Goal: Information Seeking & Learning: Check status

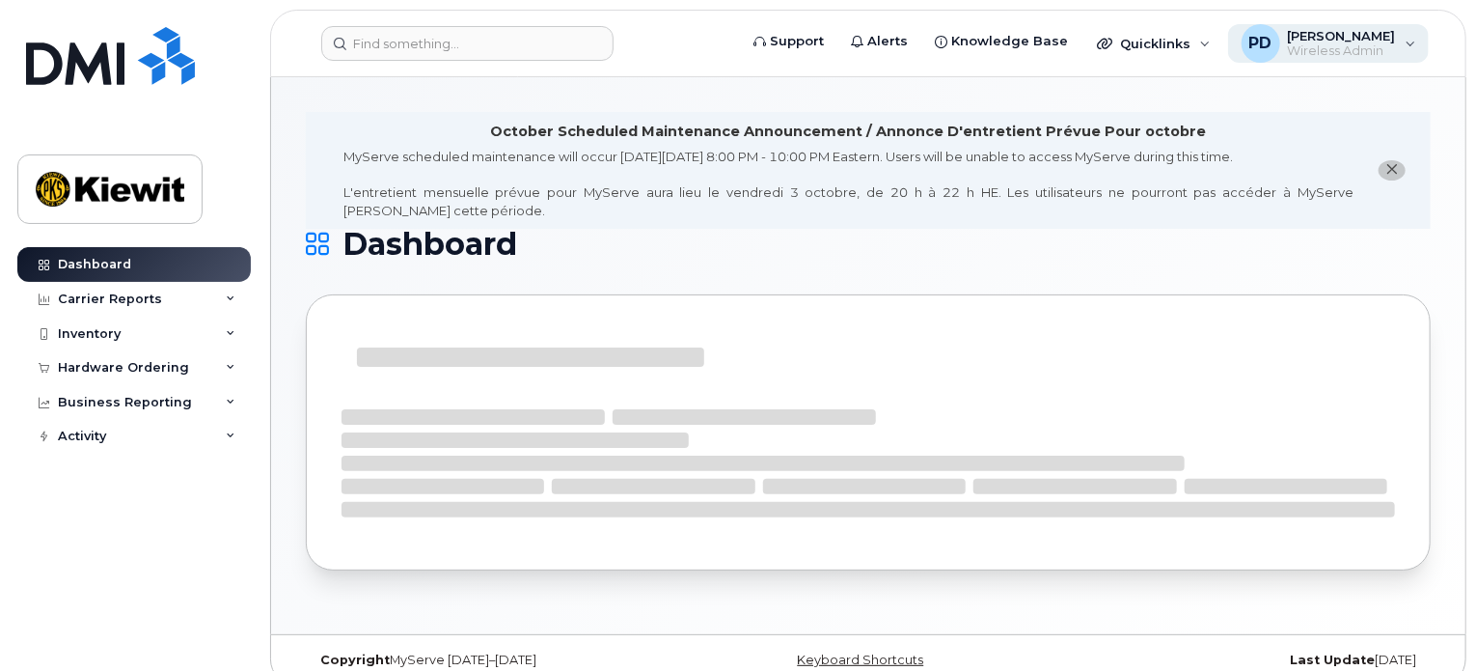
click at [1400, 43] on div "PD Parker Duncan Wireless Admin" at bounding box center [1329, 43] width 202 height 39
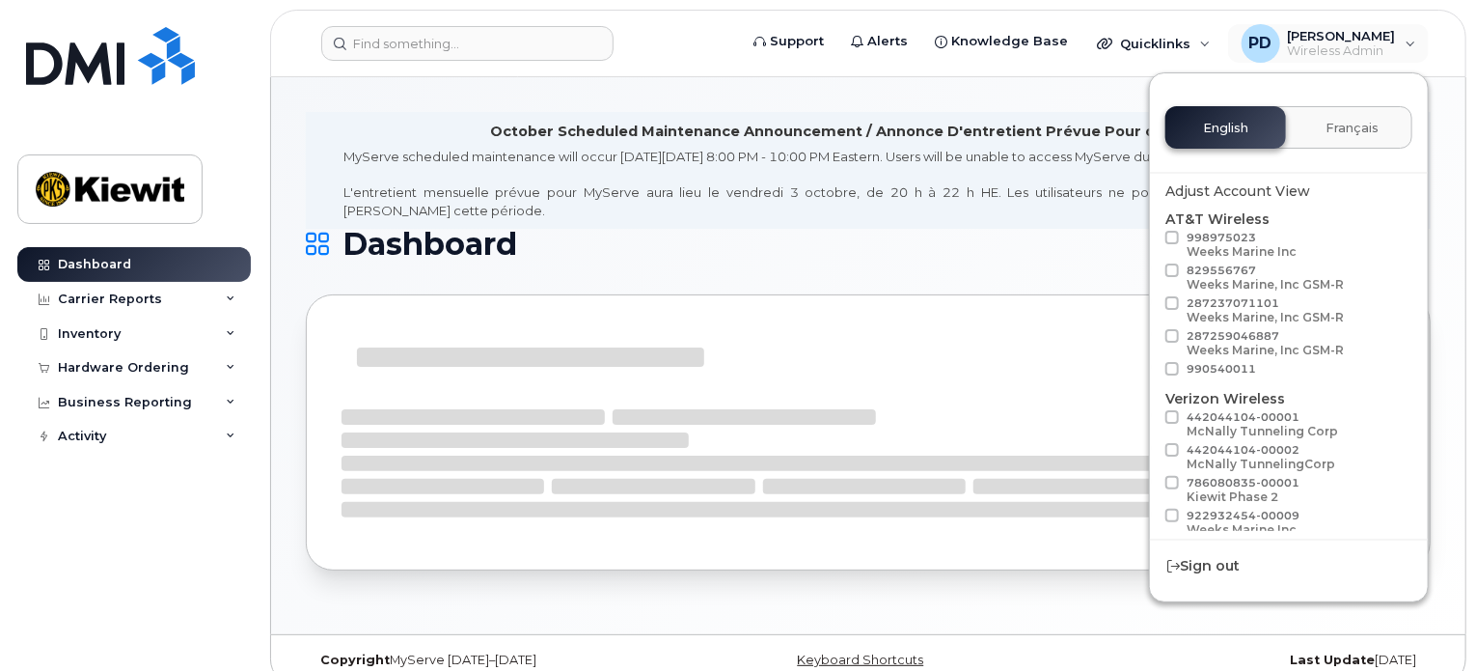
click at [909, 253] on h1 "Dashboard" at bounding box center [863, 244] width 1115 height 31
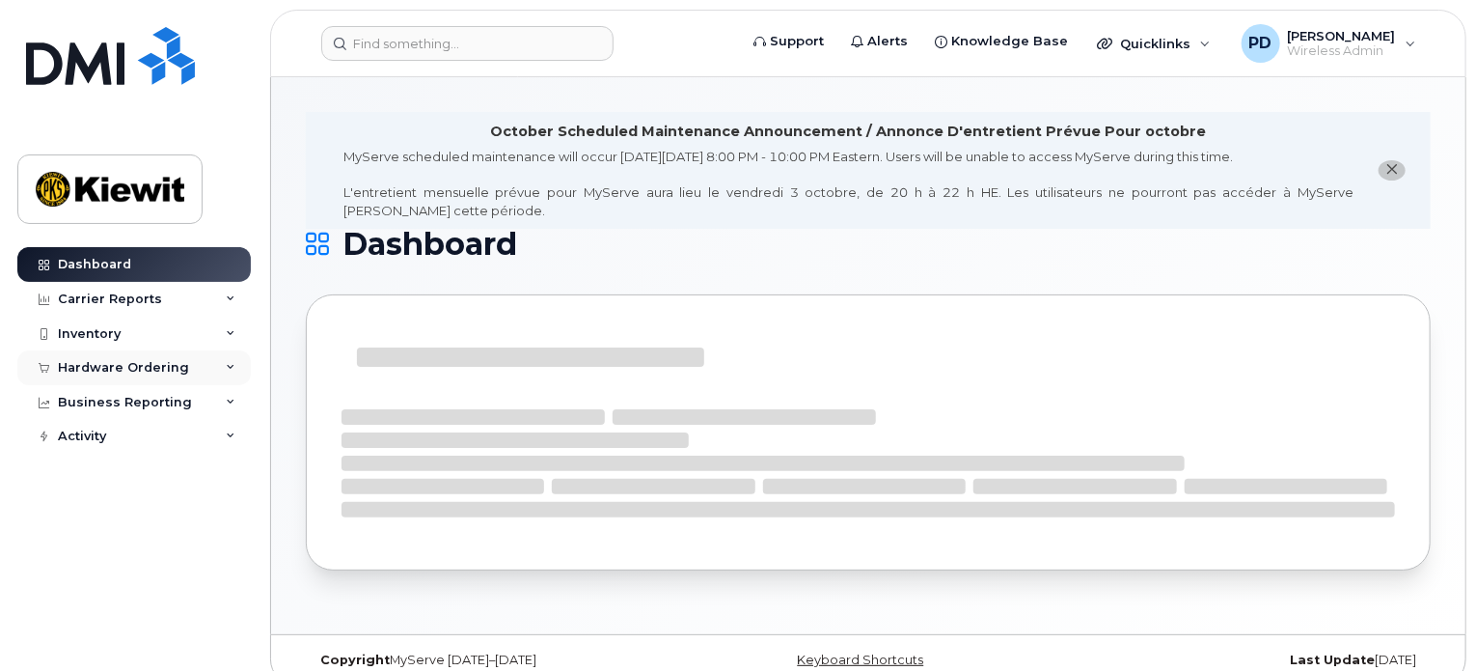
click at [234, 362] on div "Hardware Ordering" at bounding box center [133, 367] width 233 height 35
click at [233, 338] on div "Inventory" at bounding box center [133, 333] width 233 height 35
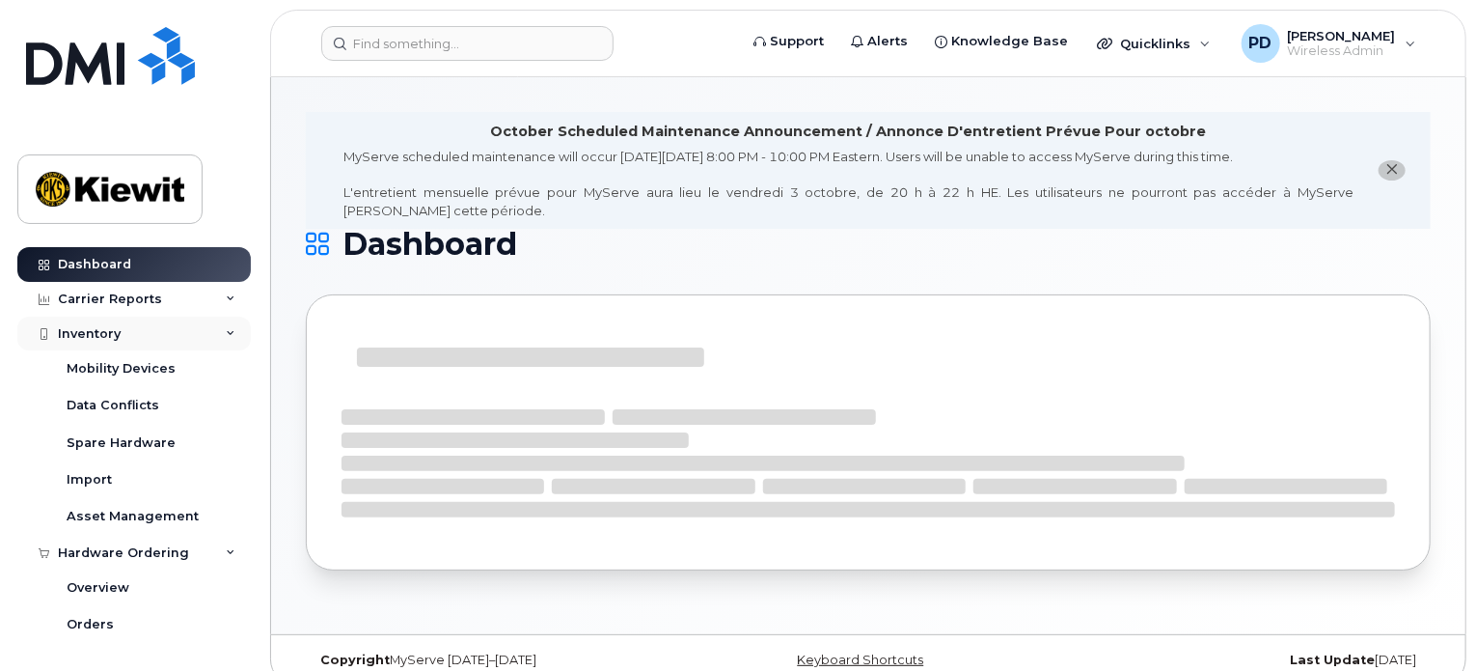
click at [233, 338] on div "Inventory" at bounding box center [133, 333] width 233 height 35
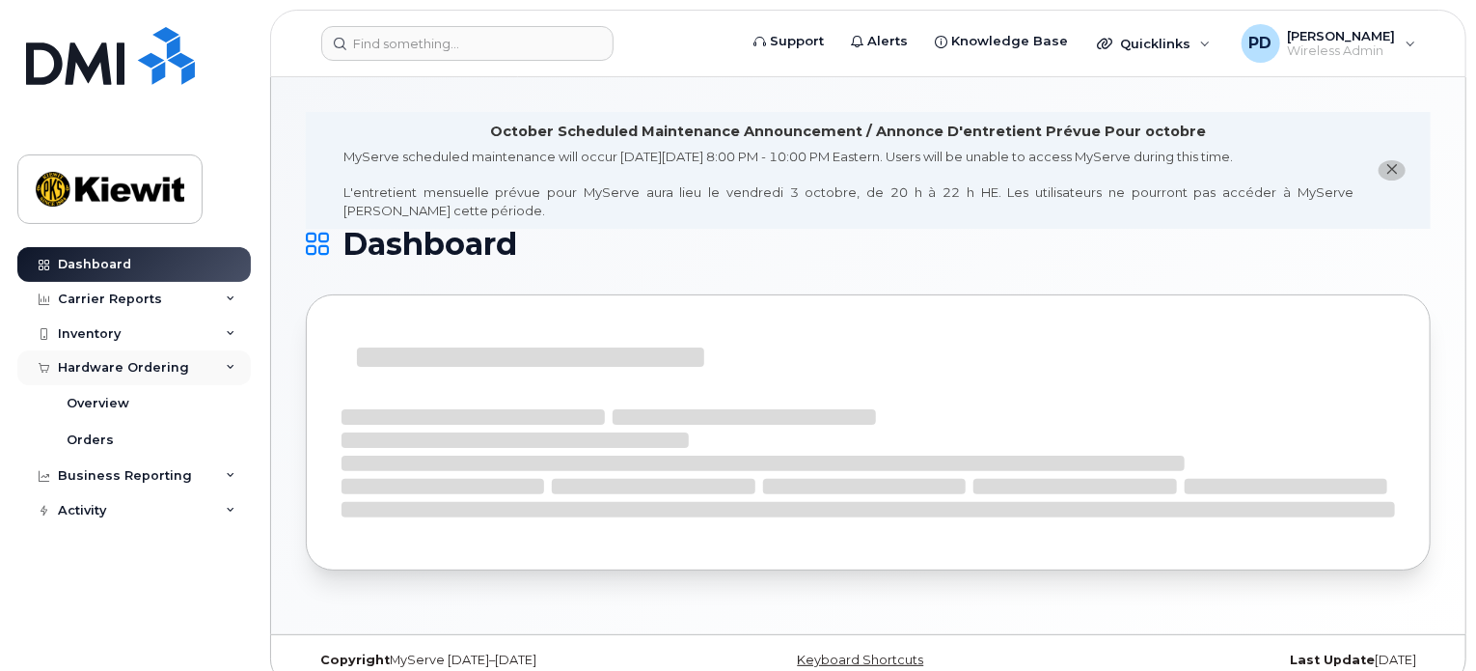
click at [235, 371] on div "Hardware Ordering" at bounding box center [133, 367] width 233 height 35
click at [231, 404] on icon at bounding box center [231, 403] width 10 height 10
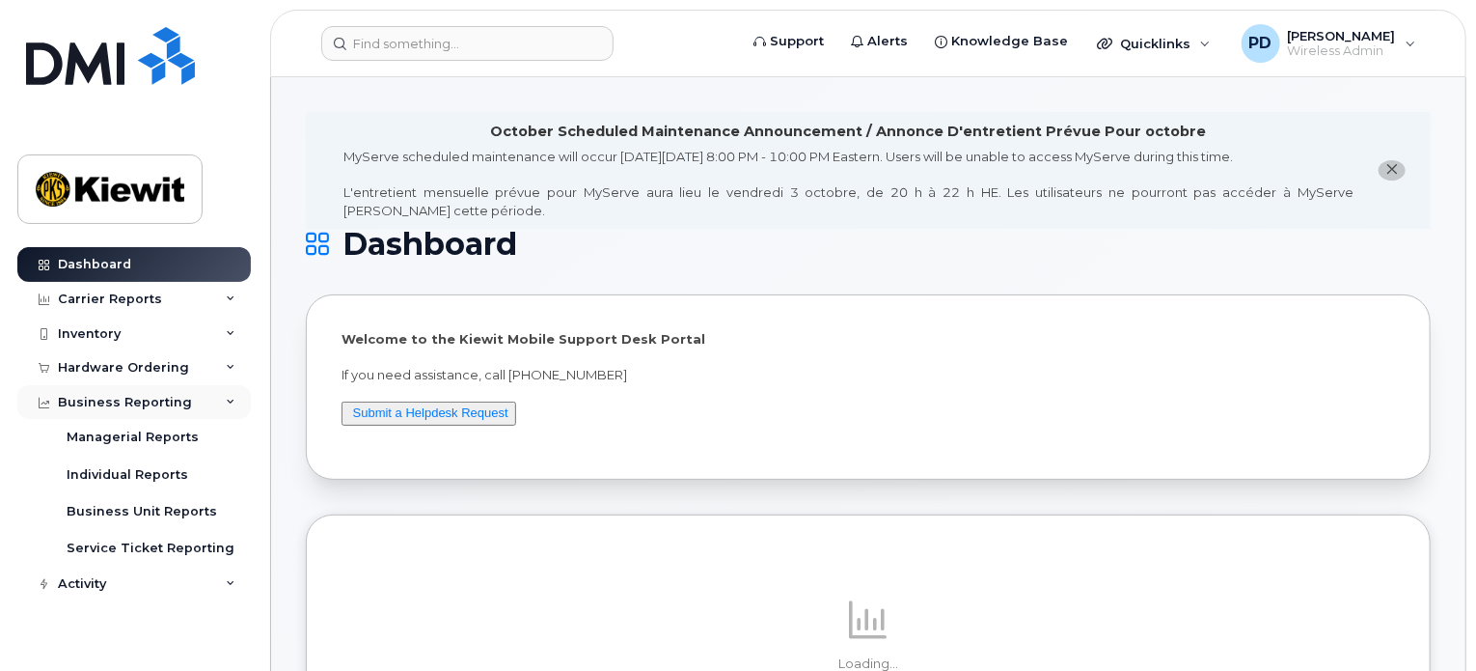
click at [224, 396] on div "Business Reporting" at bounding box center [133, 402] width 233 height 35
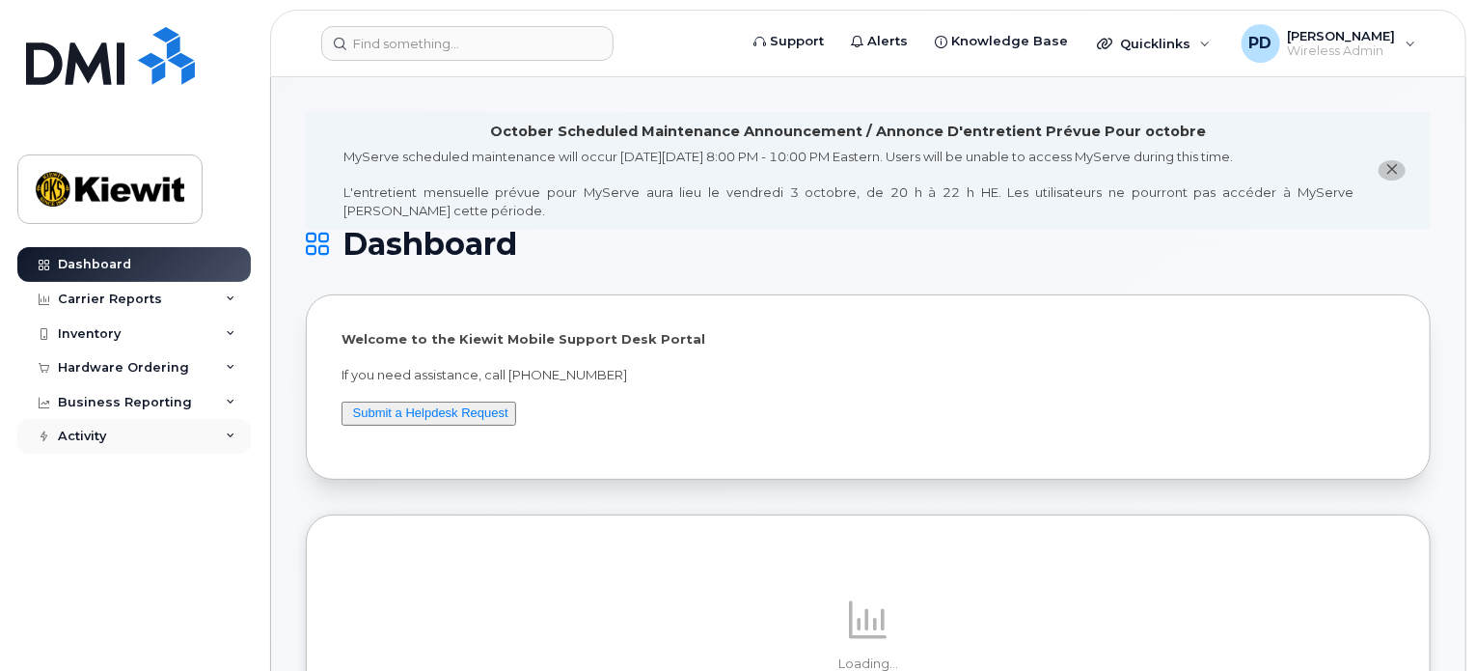
click at [233, 435] on icon at bounding box center [231, 436] width 10 height 10
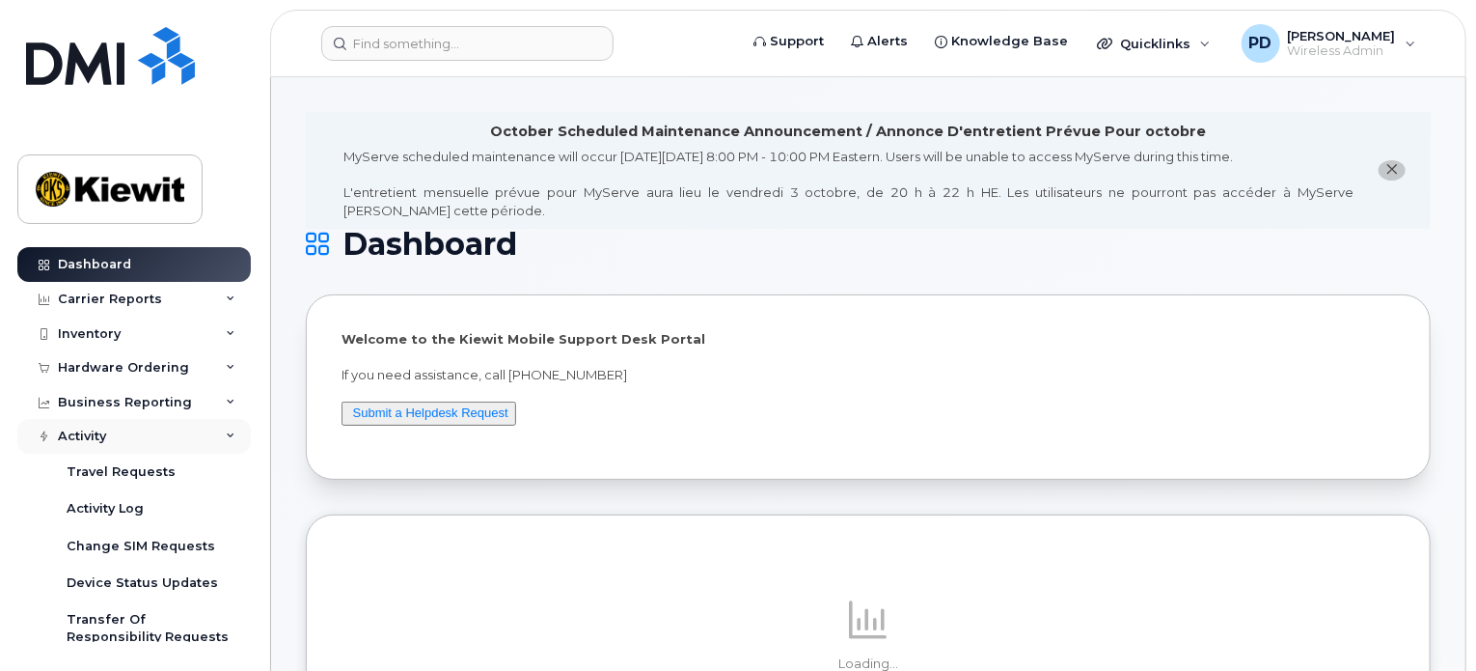
click at [233, 435] on div "Activity" at bounding box center [133, 436] width 233 height 35
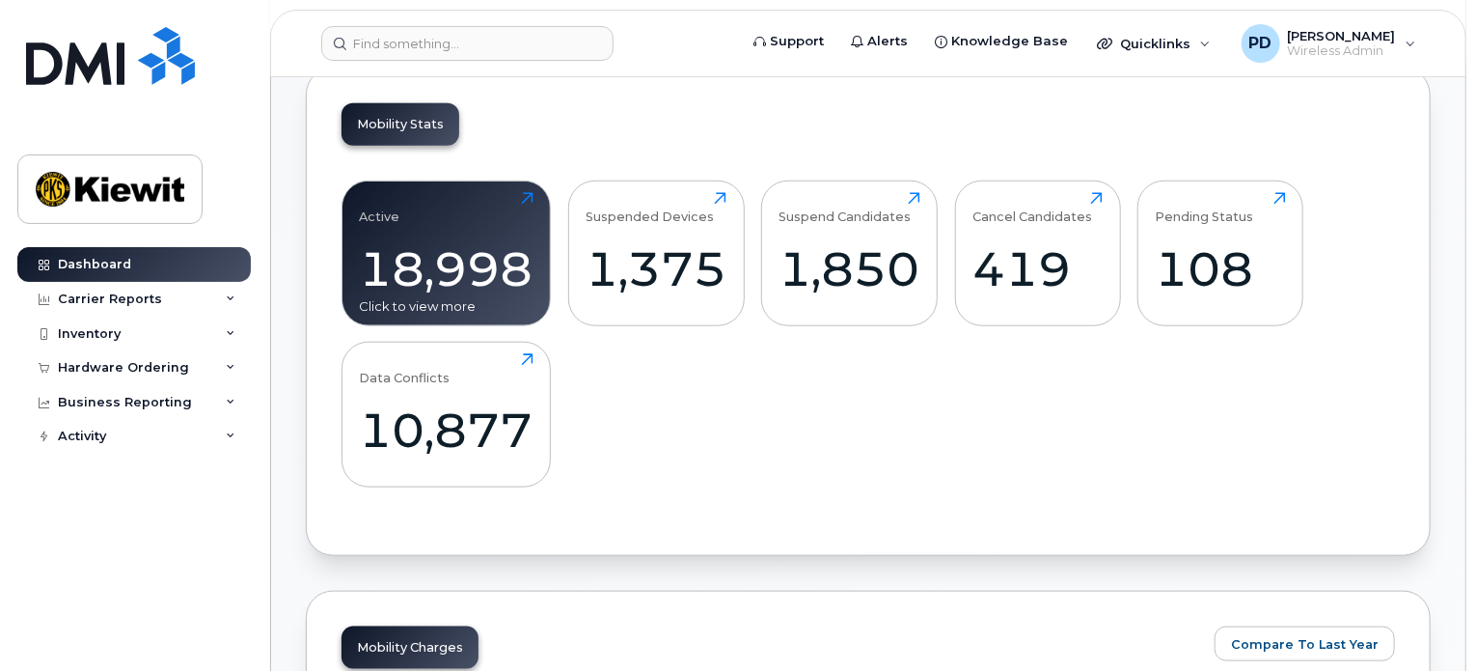
scroll to position [722, 0]
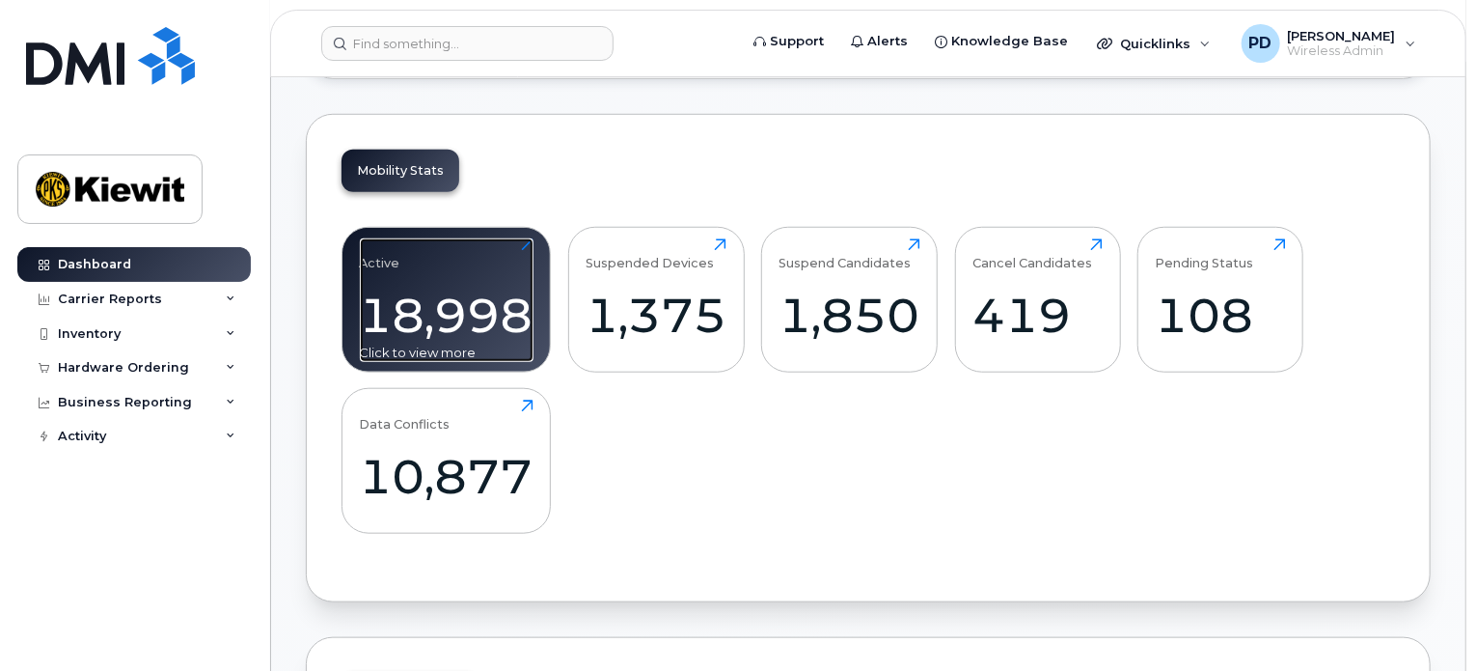
click at [532, 238] on div "Active 18,998 Click to view more" at bounding box center [447, 299] width 174 height 123
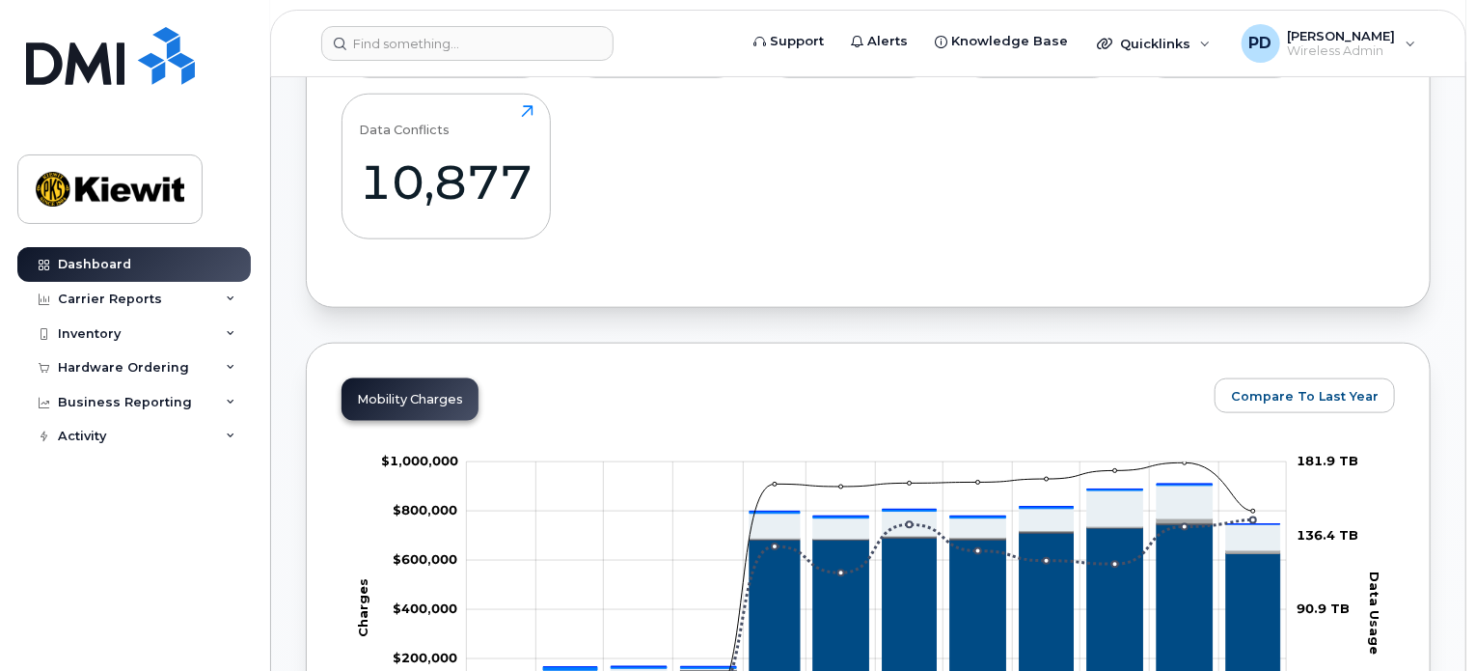
scroll to position [818, 0]
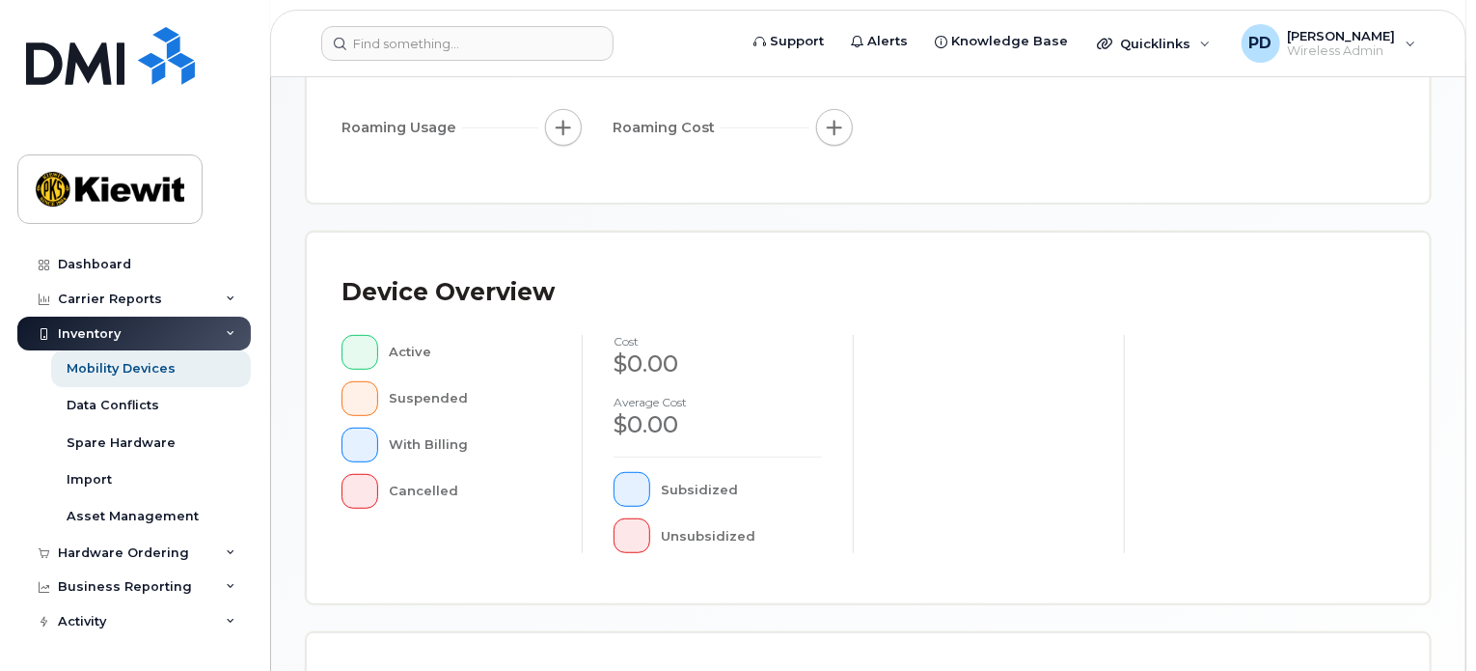
scroll to position [149, 0]
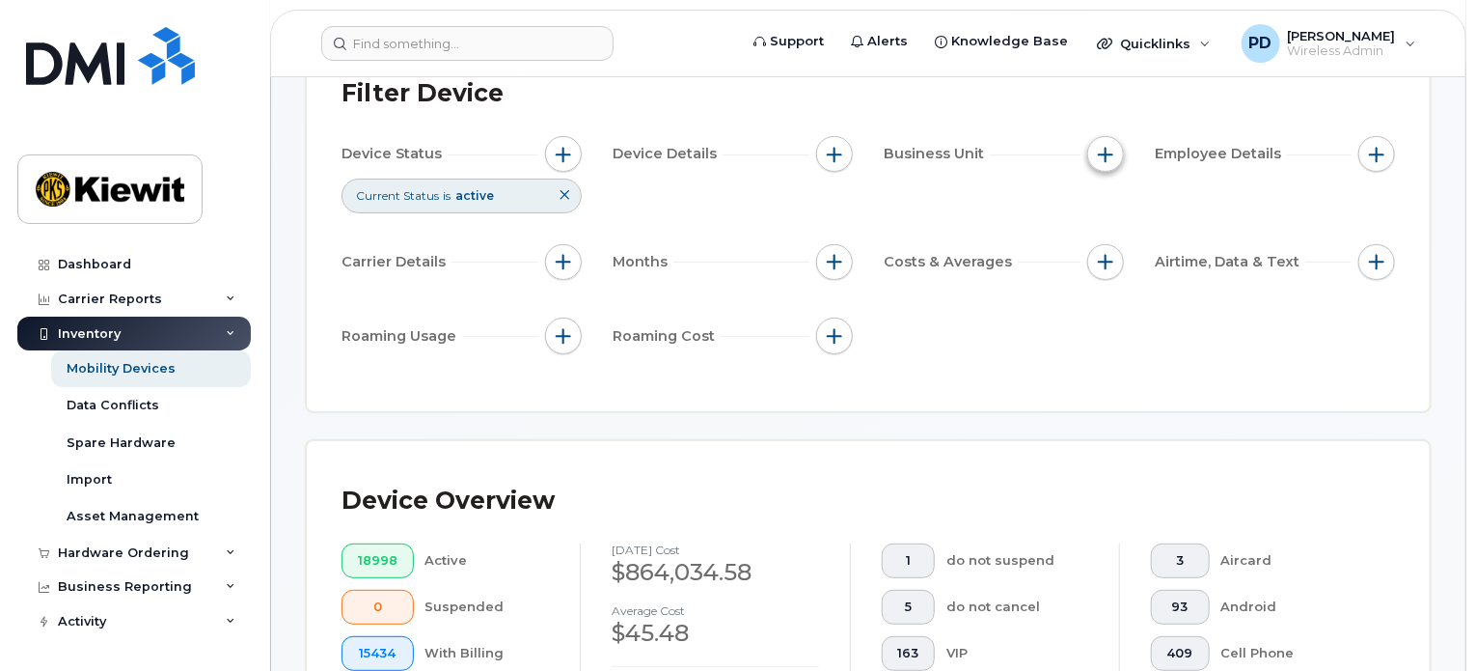
click at [1104, 164] on button "button" at bounding box center [1105, 154] width 37 height 37
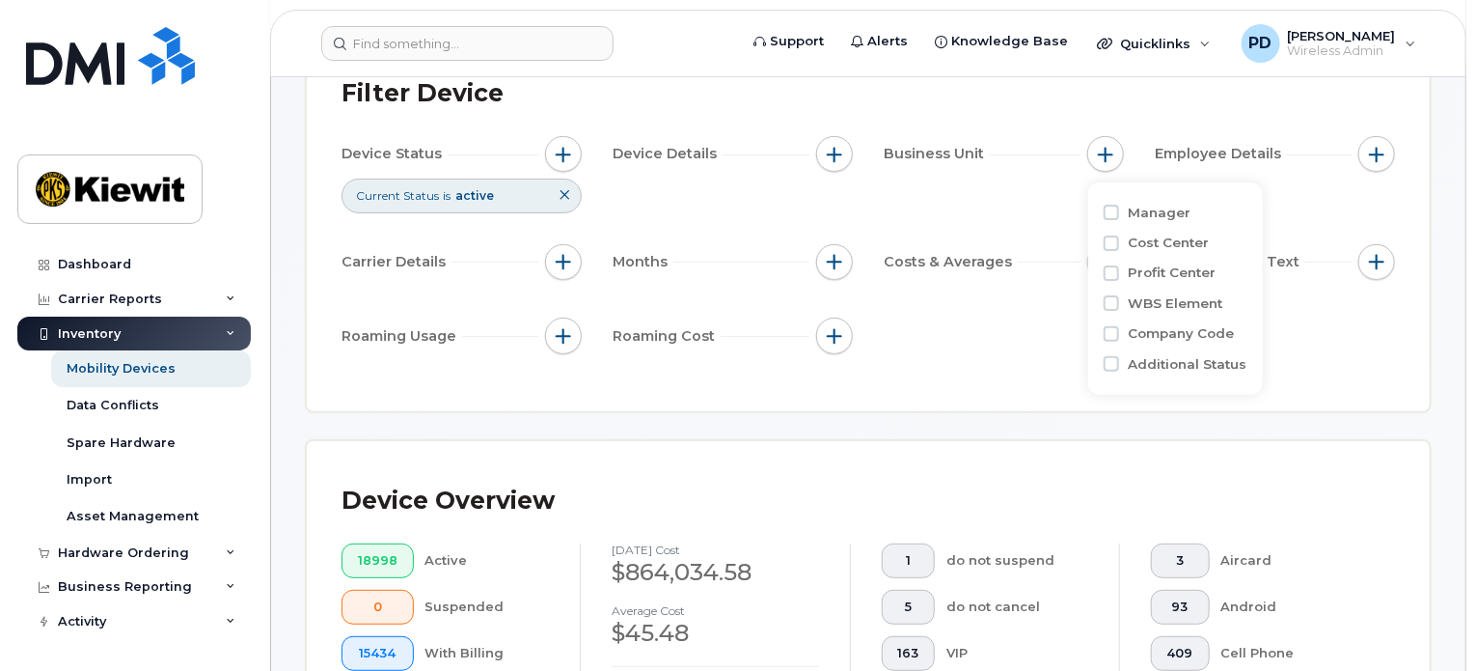
click at [1119, 303] on div "WBS Element" at bounding box center [1176, 303] width 144 height 18
click at [1111, 305] on input "WBS Element" at bounding box center [1111, 302] width 15 height 15
checkbox input "true"
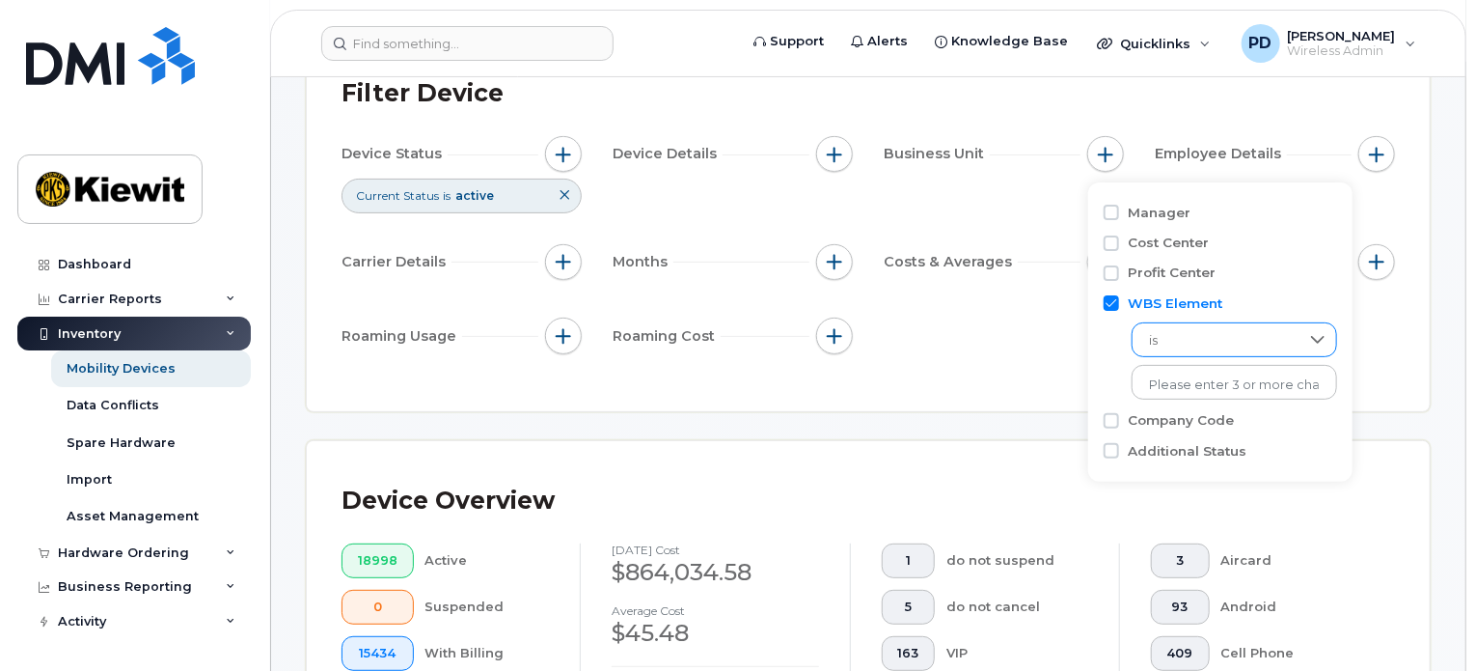
click at [1202, 348] on span "is" at bounding box center [1216, 340] width 167 height 35
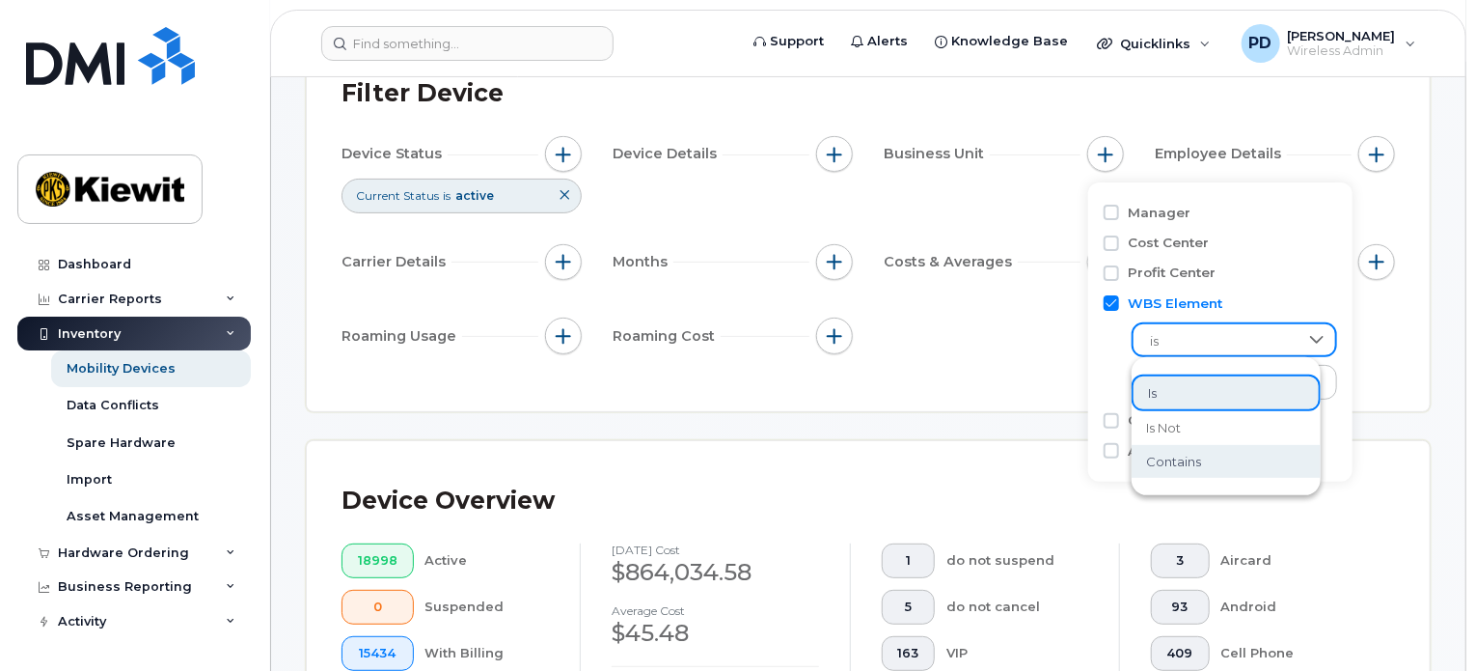
click at [1206, 464] on li "contains" at bounding box center [1226, 462] width 189 height 34
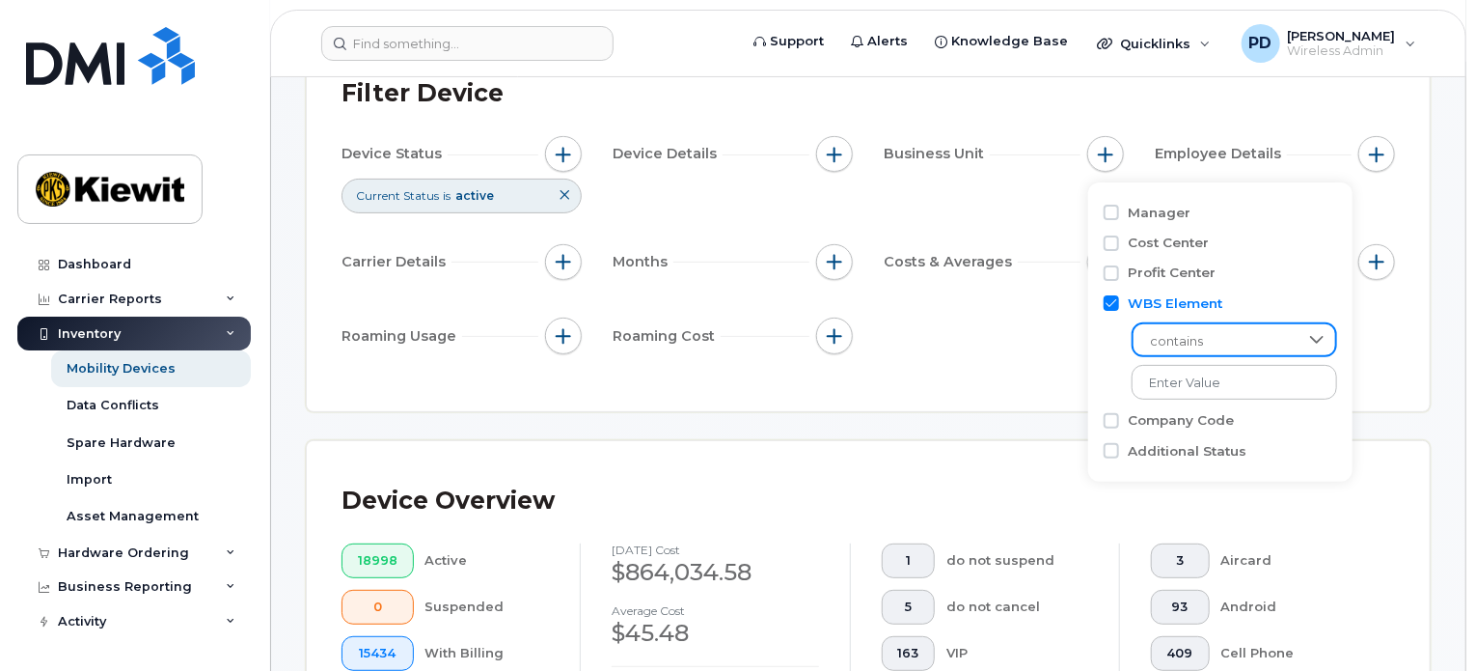
click at [1186, 362] on div "contains" at bounding box center [1220, 356] width 233 height 87
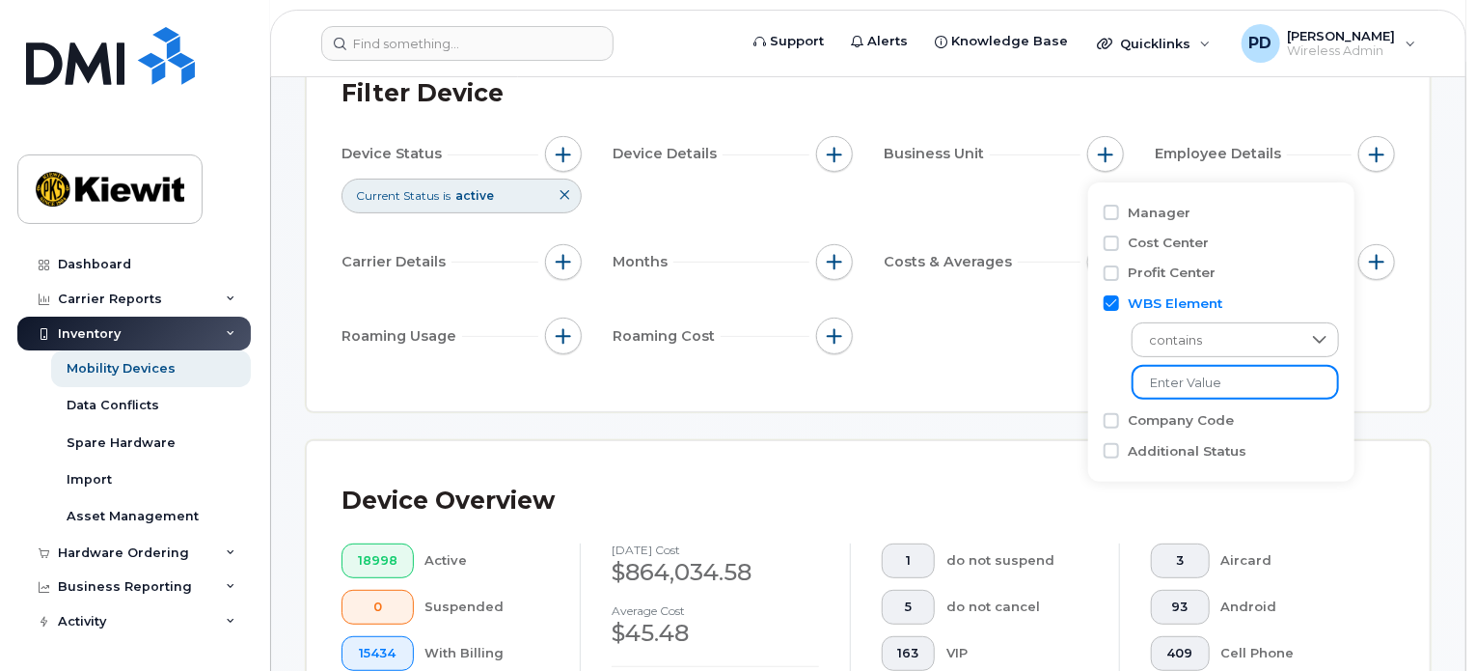
click at [1185, 381] on input "text" at bounding box center [1235, 382] width 207 height 35
type input "106518"
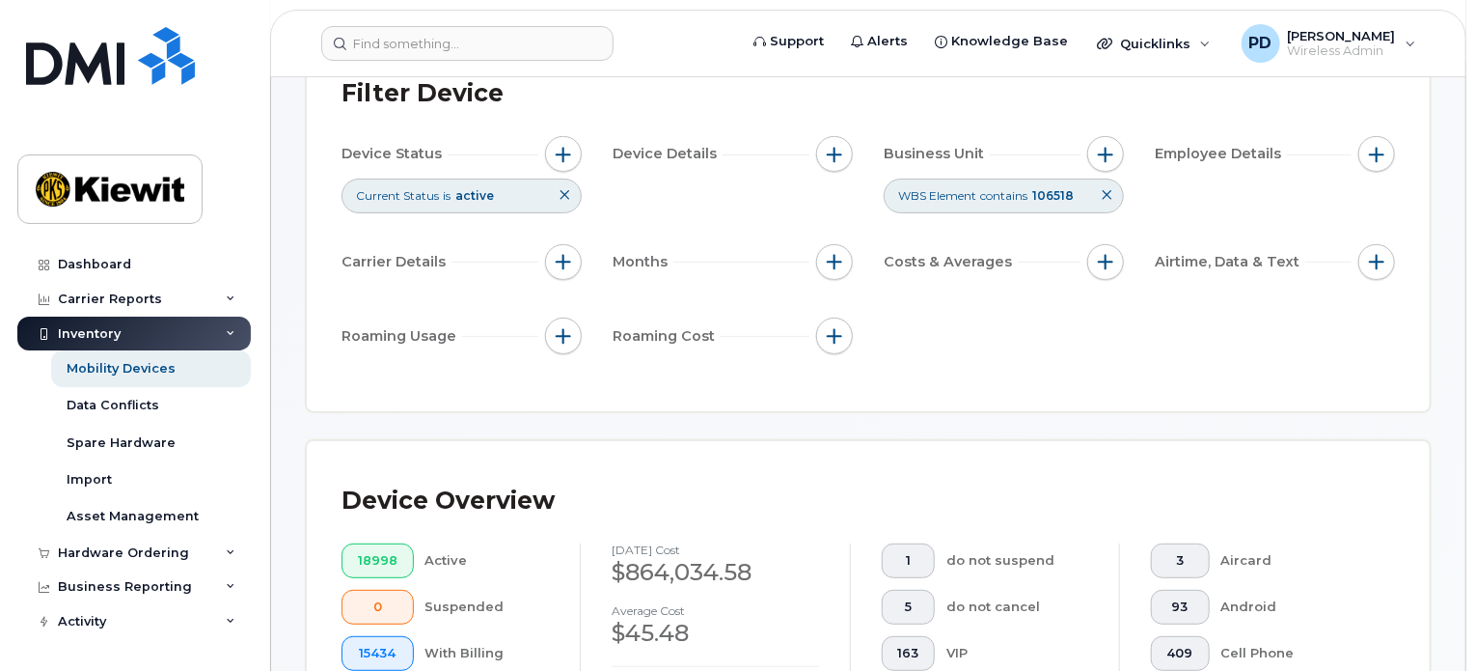
click at [961, 115] on div "Filter Device" at bounding box center [869, 94] width 1054 height 50
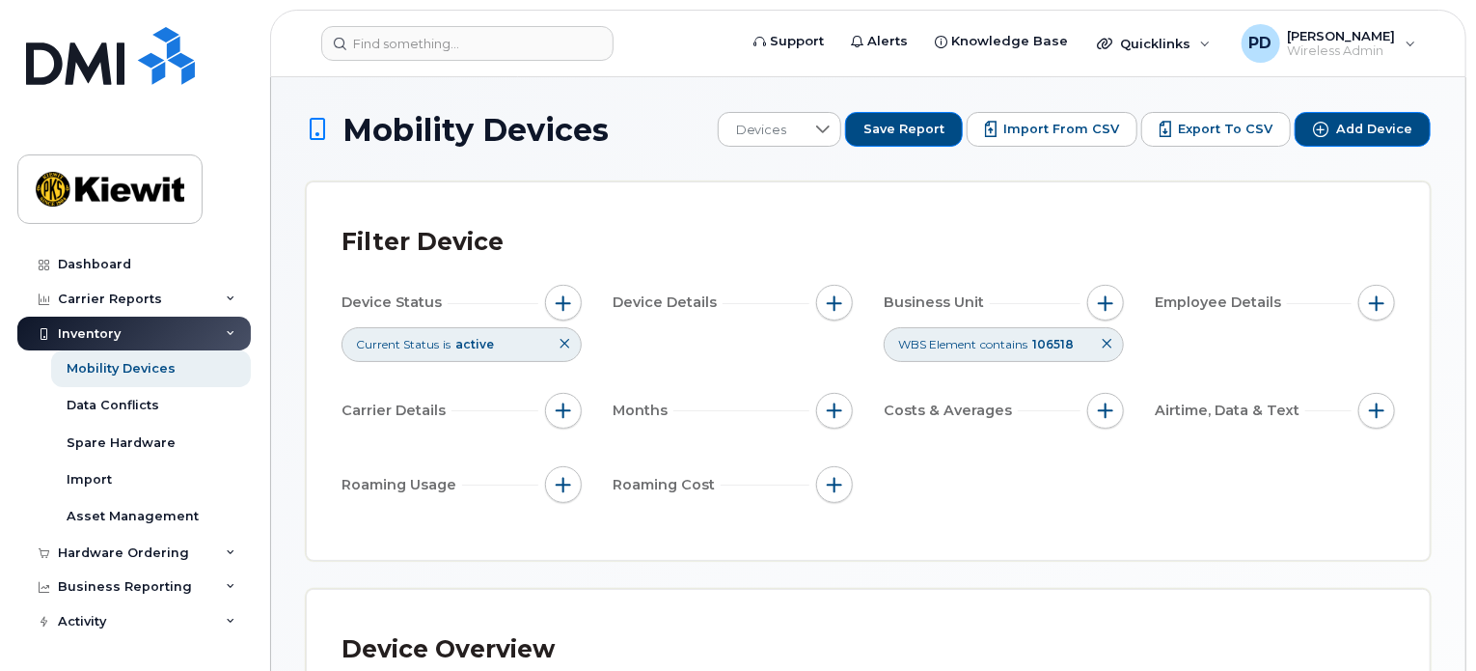
click at [1108, 346] on icon at bounding box center [1107, 344] width 12 height 12
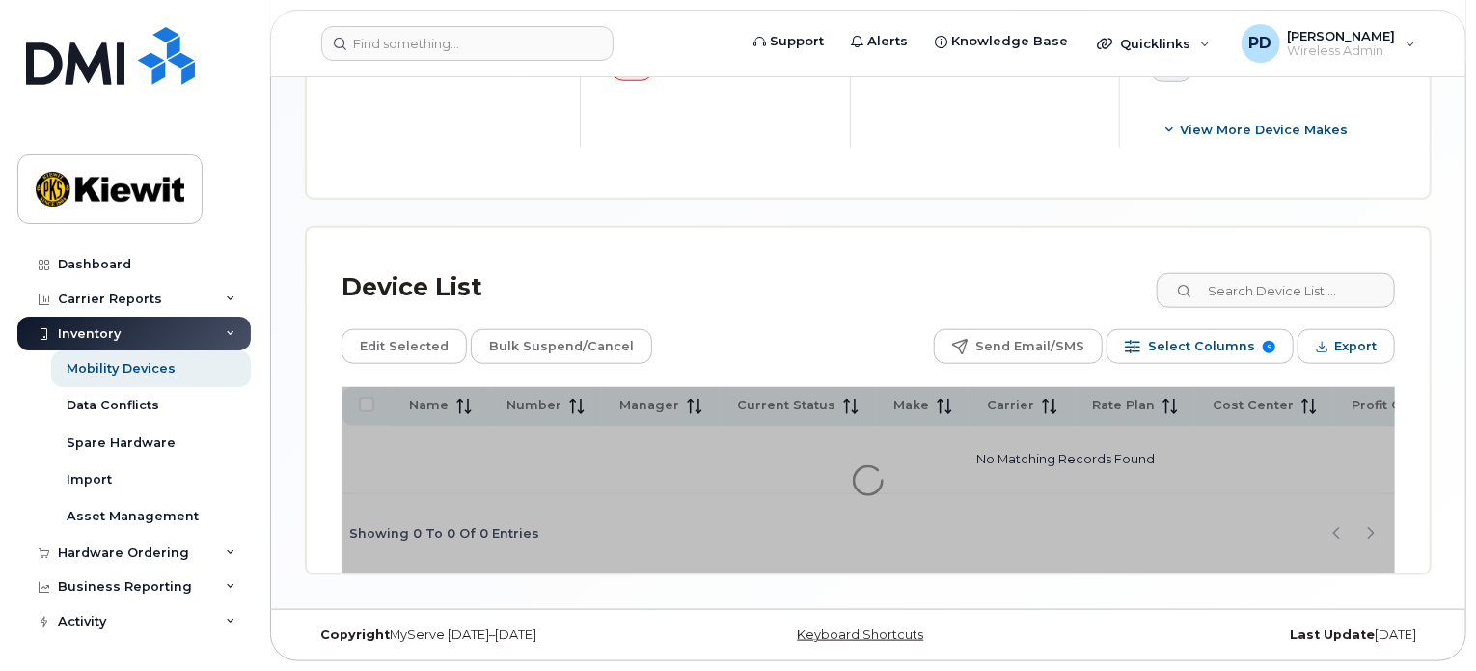
scroll to position [833, 0]
click at [675, 250] on div "Device List Edit Selected Bulk Suspend/Cancel Send Email/SMS Select Columns 9 F…" at bounding box center [868, 401] width 1123 height 346
click at [672, 248] on div "Device List Edit Selected Bulk Suspend/Cancel Send Email/SMS Select Columns 9 F…" at bounding box center [868, 401] width 1123 height 346
click at [795, 228] on div "Device List Edit Selected Bulk Suspend/Cancel Send Email/SMS Select Columns 9 F…" at bounding box center [868, 401] width 1123 height 346
